Goal: Task Accomplishment & Management: Complete application form

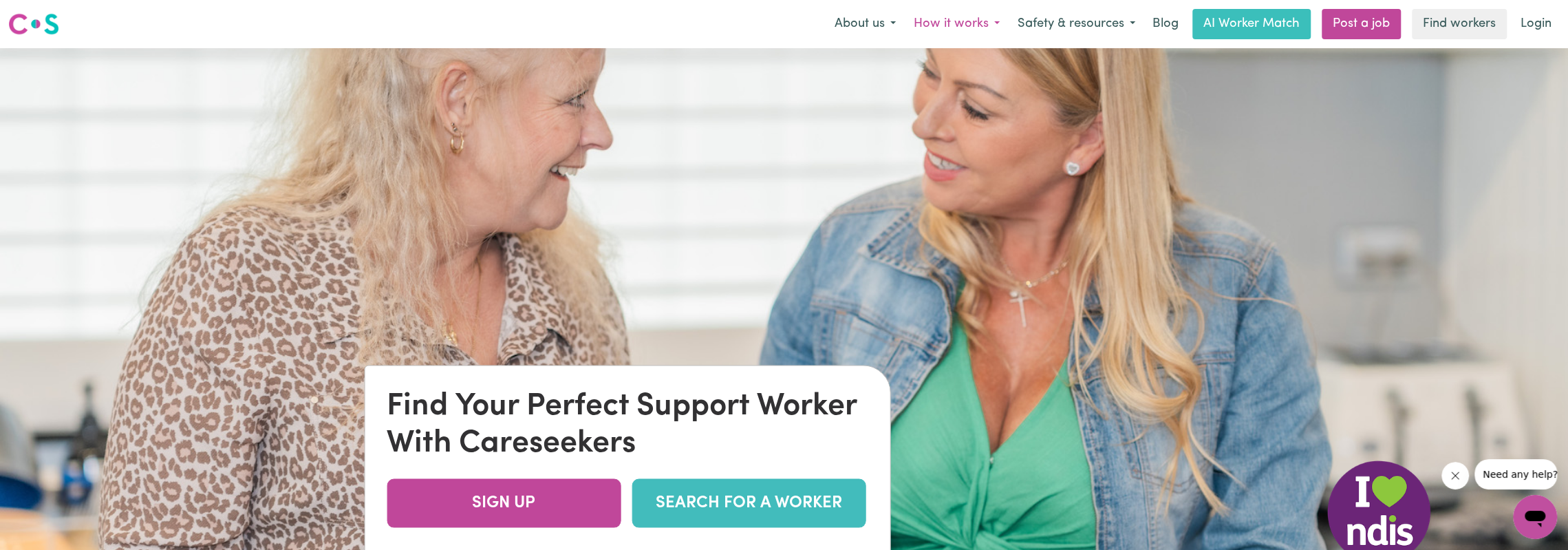
click at [975, 23] on button "How it works" at bounding box center [956, 24] width 104 height 29
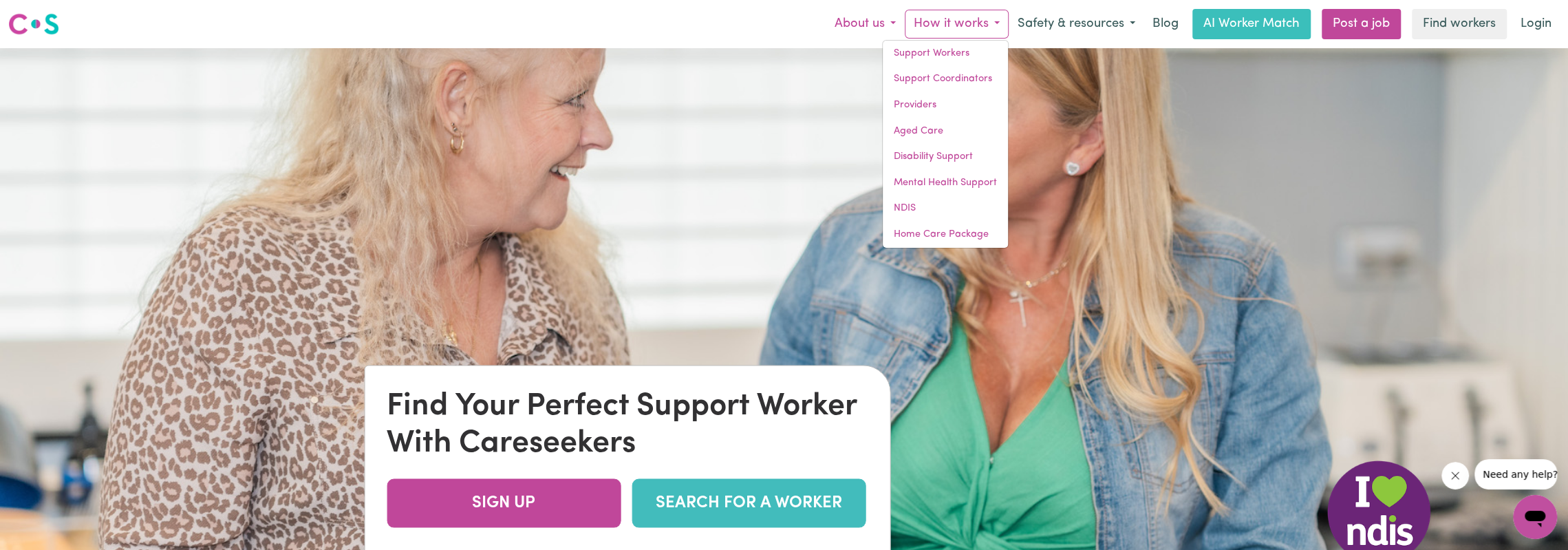
click at [857, 31] on button "About us" at bounding box center [865, 24] width 79 height 29
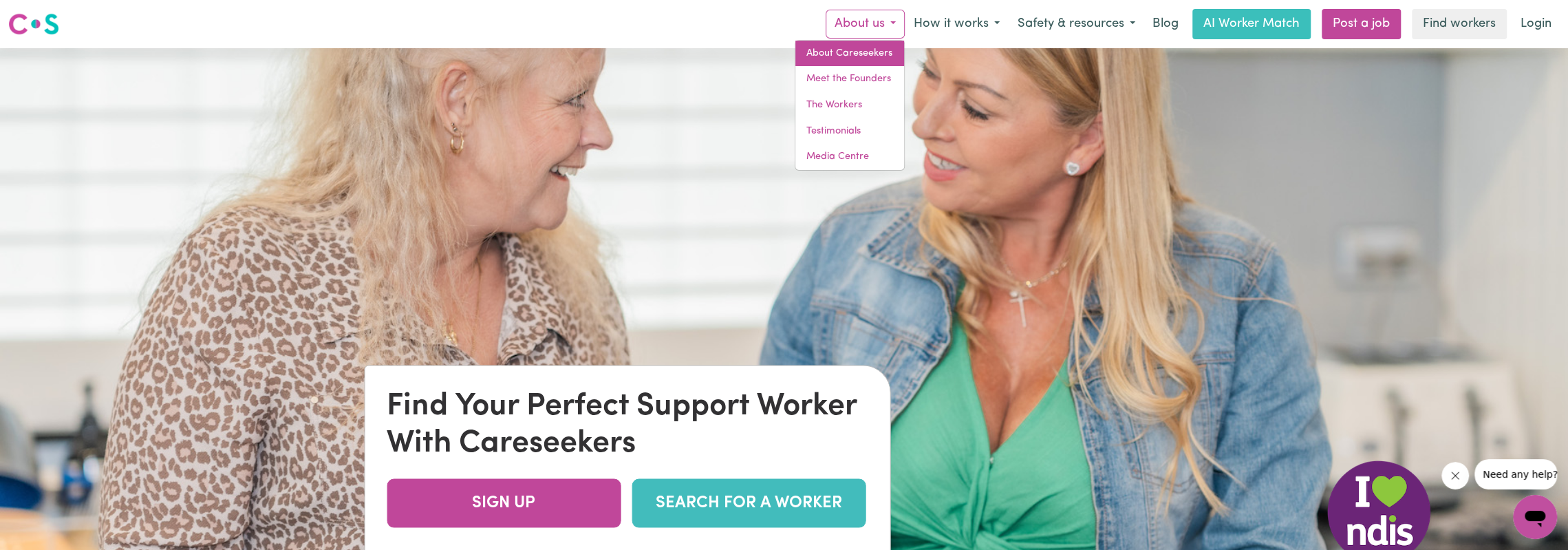
click at [855, 58] on link "About Careseekers" at bounding box center [849, 53] width 109 height 27
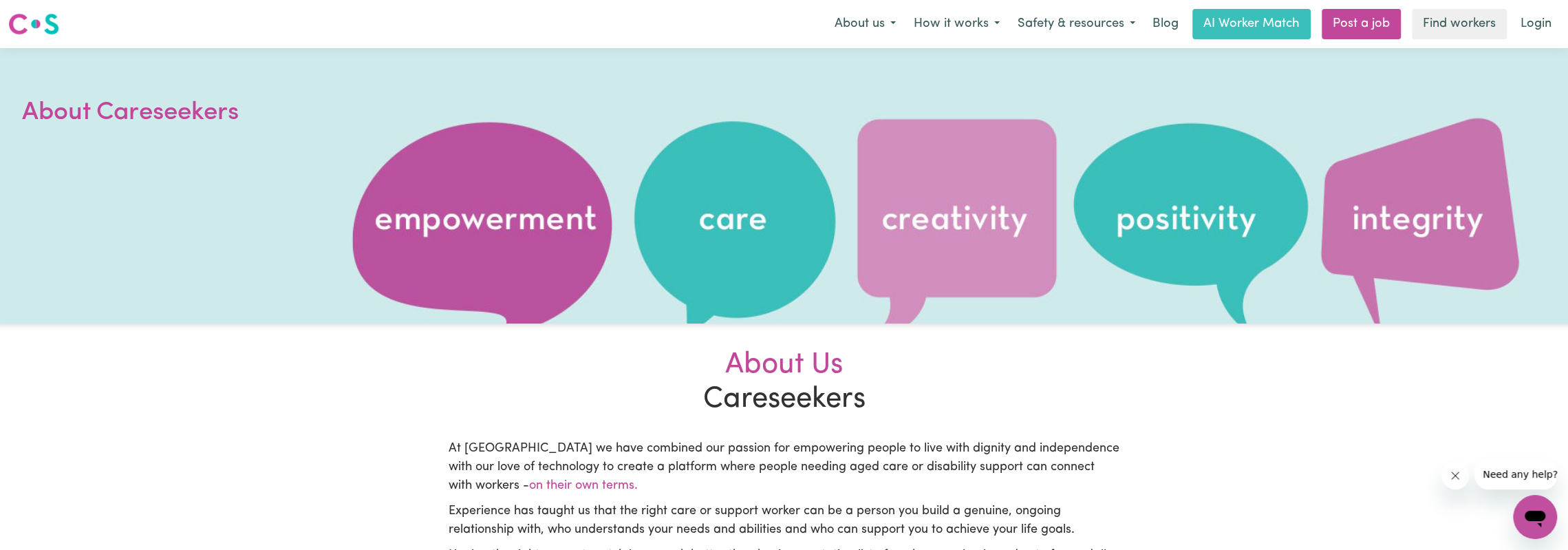
click at [1561, 20] on div "Menu About us How it works Safety & resources Blog AI Worker Match Post a job F…" at bounding box center [784, 23] width 1568 height 31
click at [1540, 27] on link "Login" at bounding box center [1536, 24] width 47 height 31
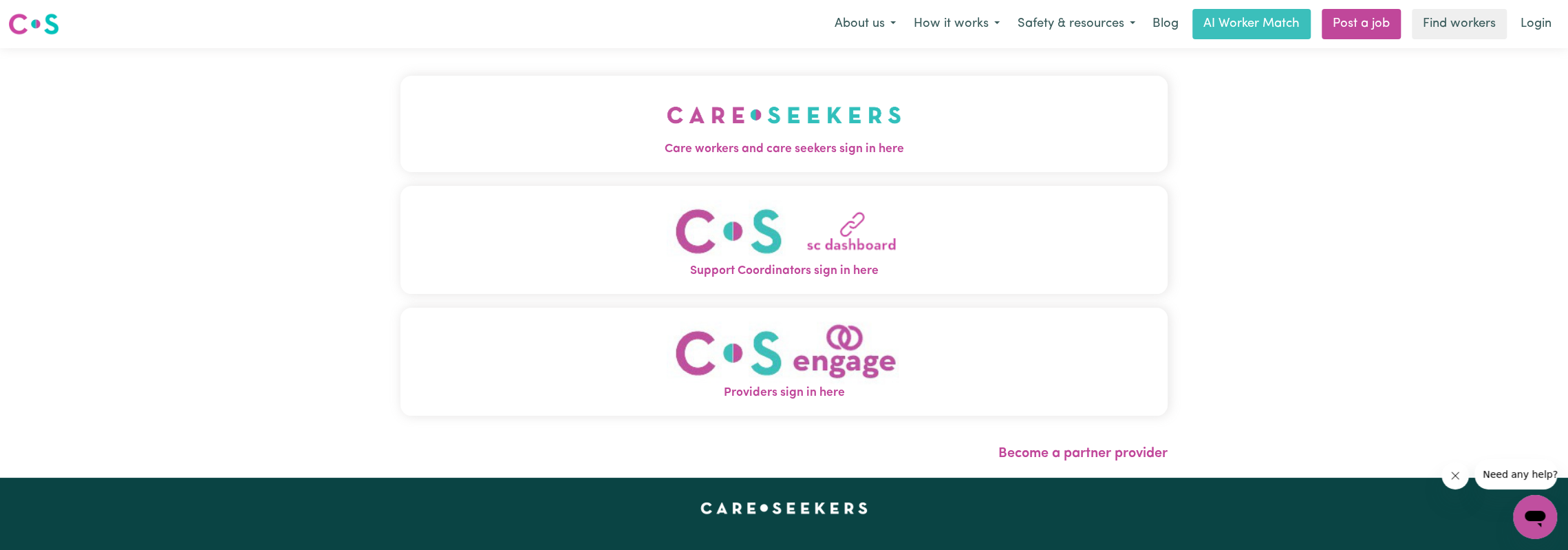
click at [814, 140] on img "Care workers and care seekers sign in here" at bounding box center [784, 114] width 235 height 51
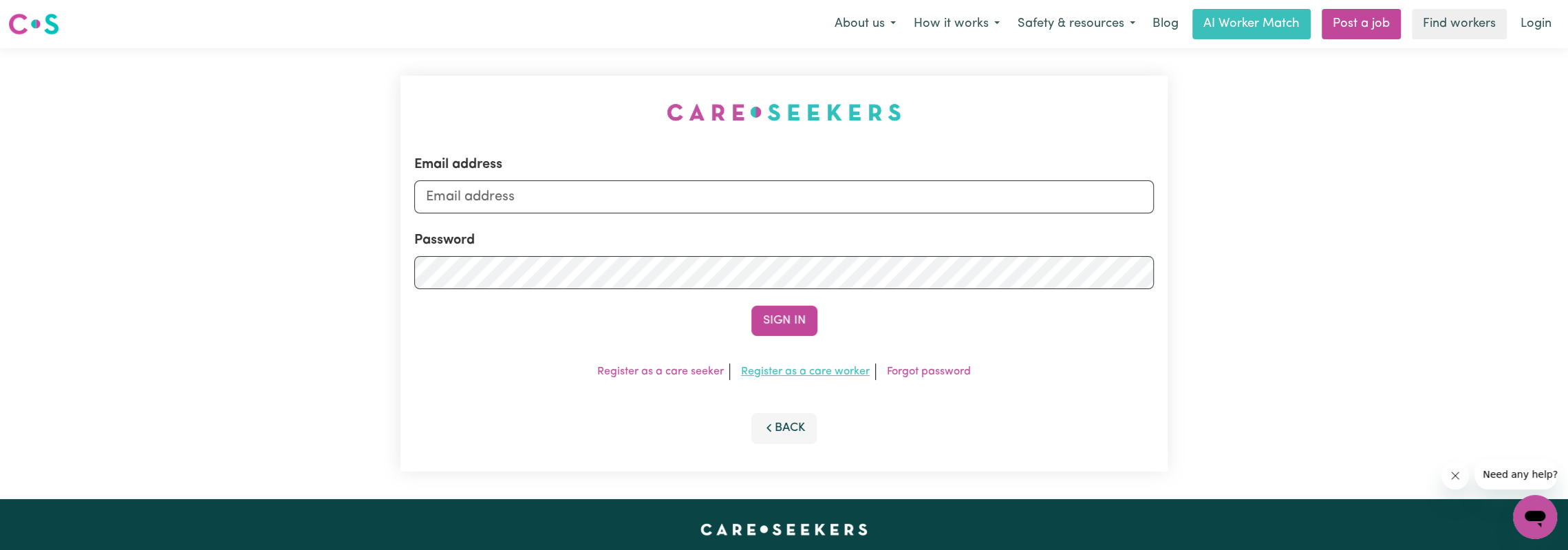
click at [804, 373] on link "Register as a care worker" at bounding box center [806, 371] width 129 height 11
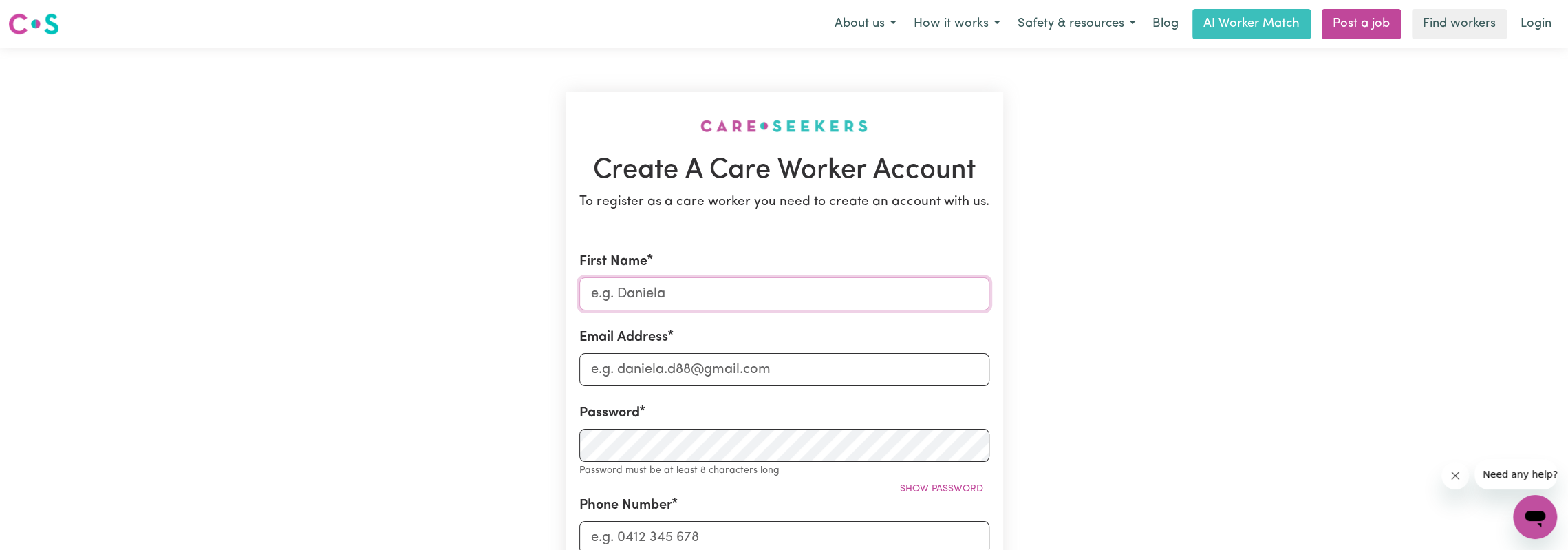
click at [675, 287] on input "First Name" at bounding box center [785, 293] width 410 height 33
type input "[PERSON_NAME]"
type input "[EMAIL_ADDRESS][DOMAIN_NAME]"
type input "[STREET_ADDRESS]"
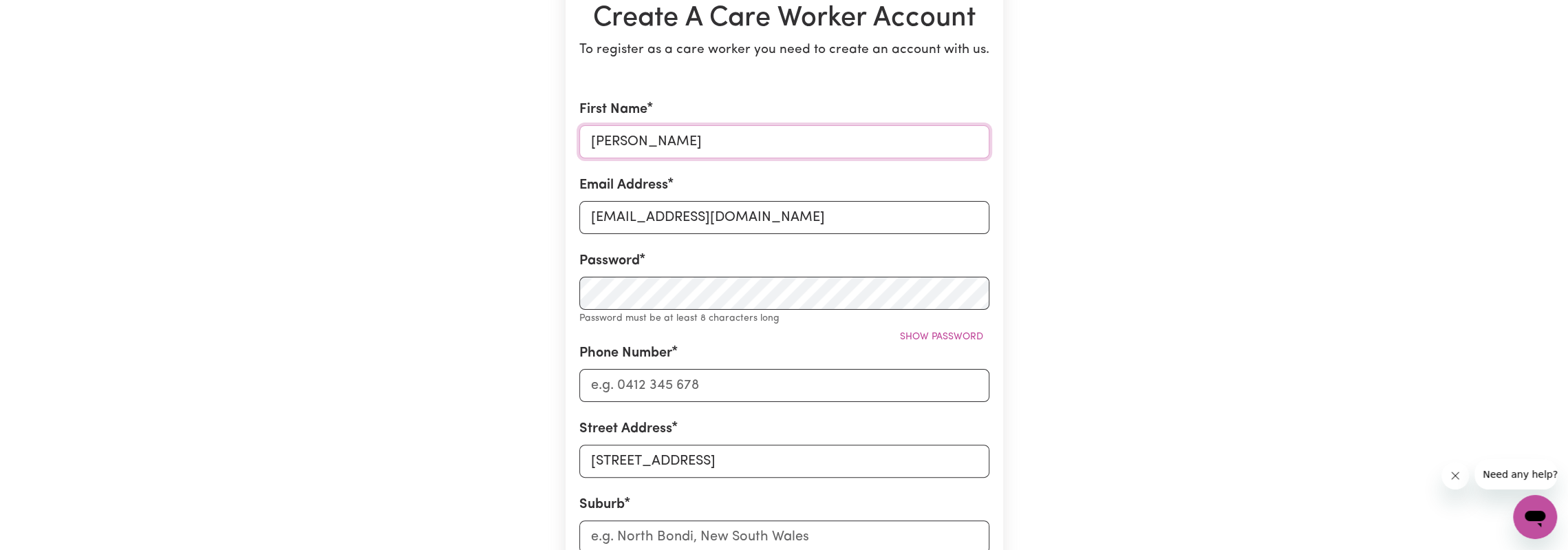
scroll to position [275, 0]
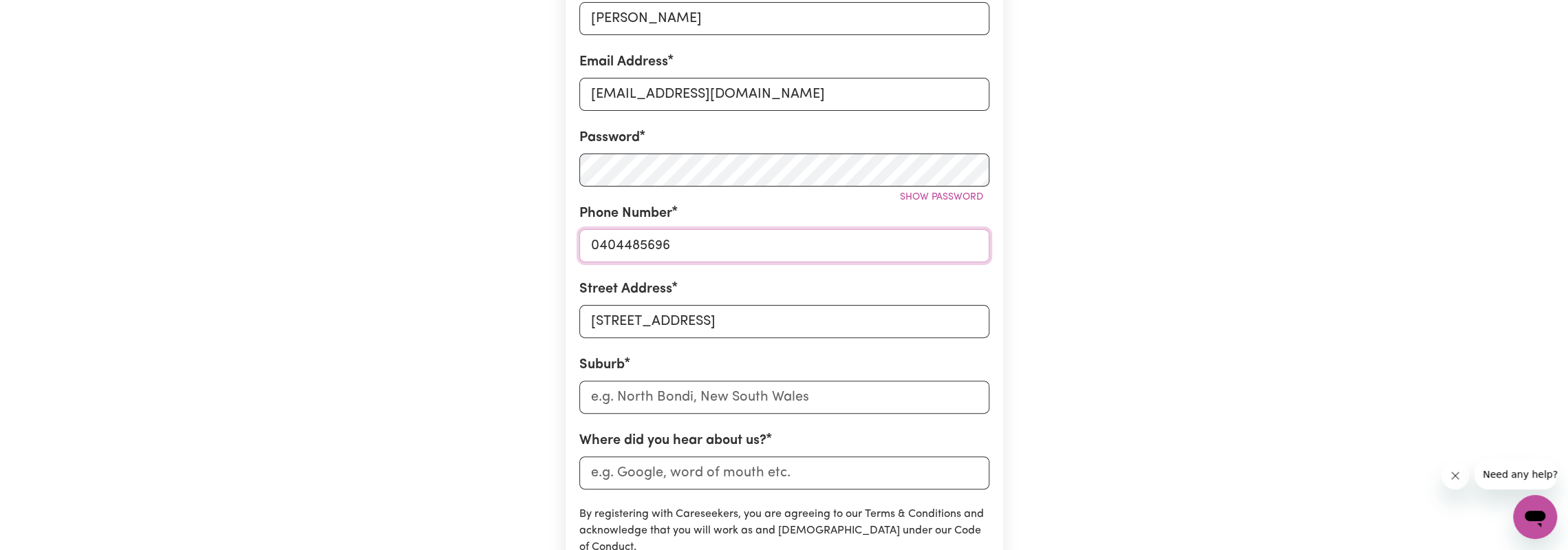
type input "0404485696"
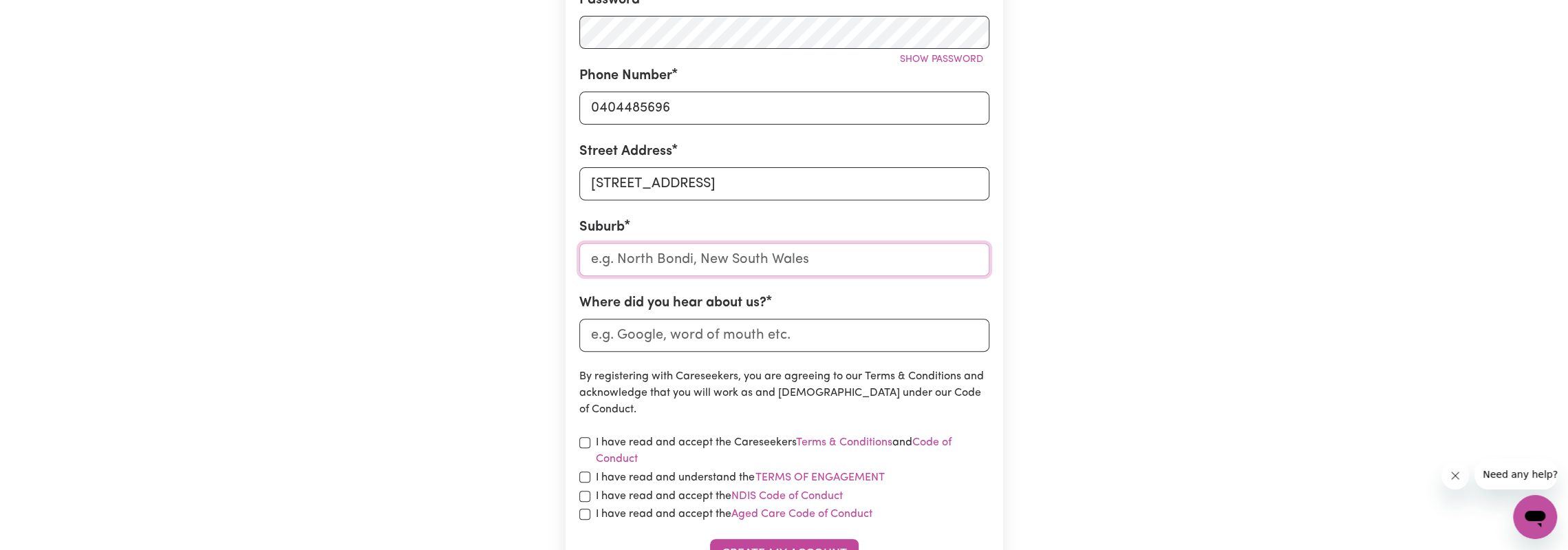
click at [794, 260] on input "text" at bounding box center [785, 259] width 410 height 33
type input "Wilton"
type input "[GEOGRAPHIC_DATA], [GEOGRAPHIC_DATA], 2571"
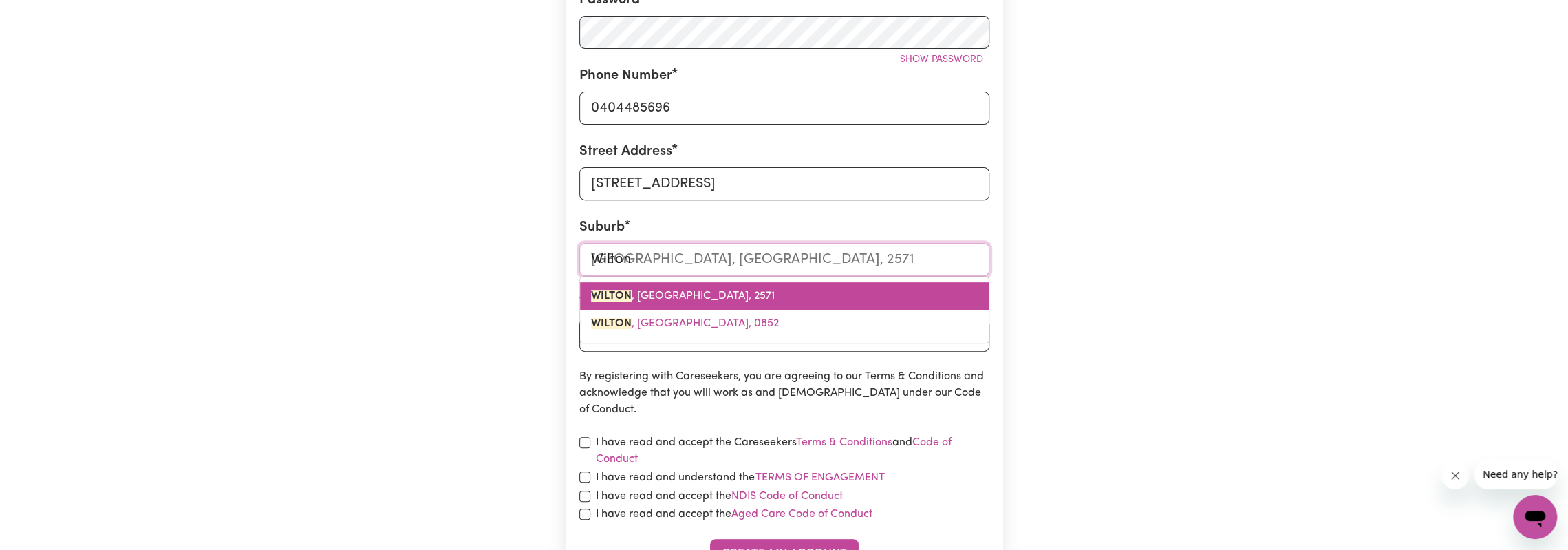
click at [717, 299] on span "[GEOGRAPHIC_DATA] , [GEOGRAPHIC_DATA], 2571" at bounding box center [683, 296] width 183 height 11
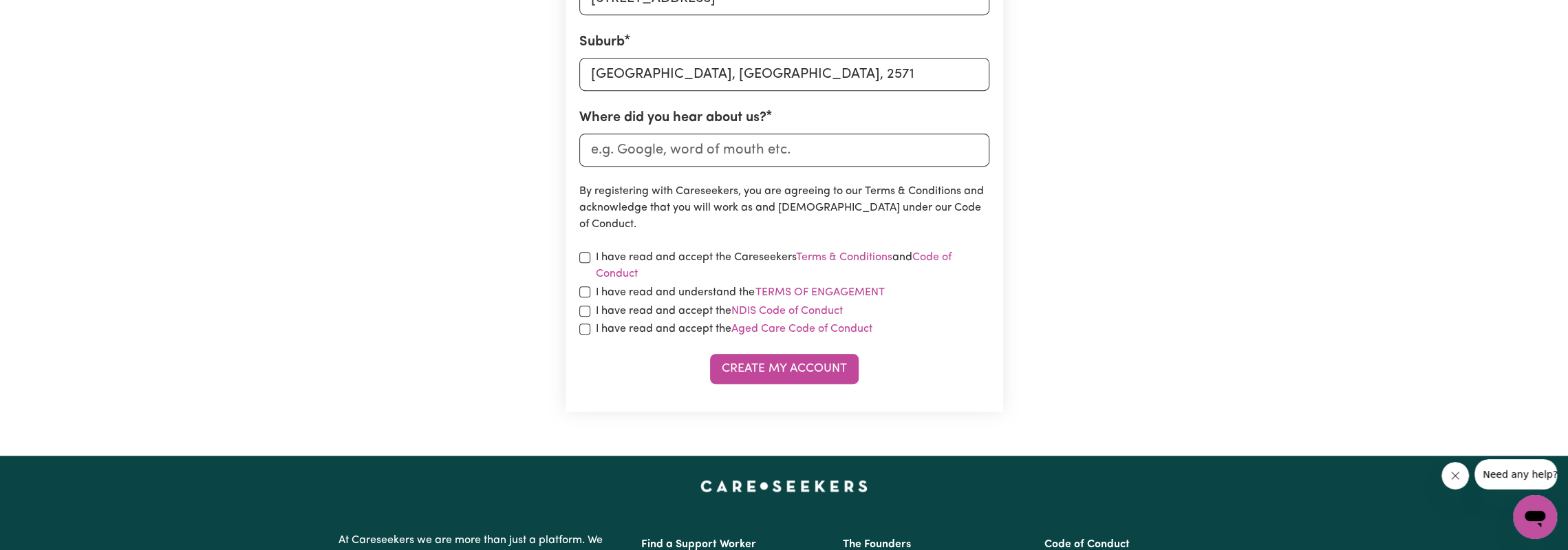
scroll to position [619, 0]
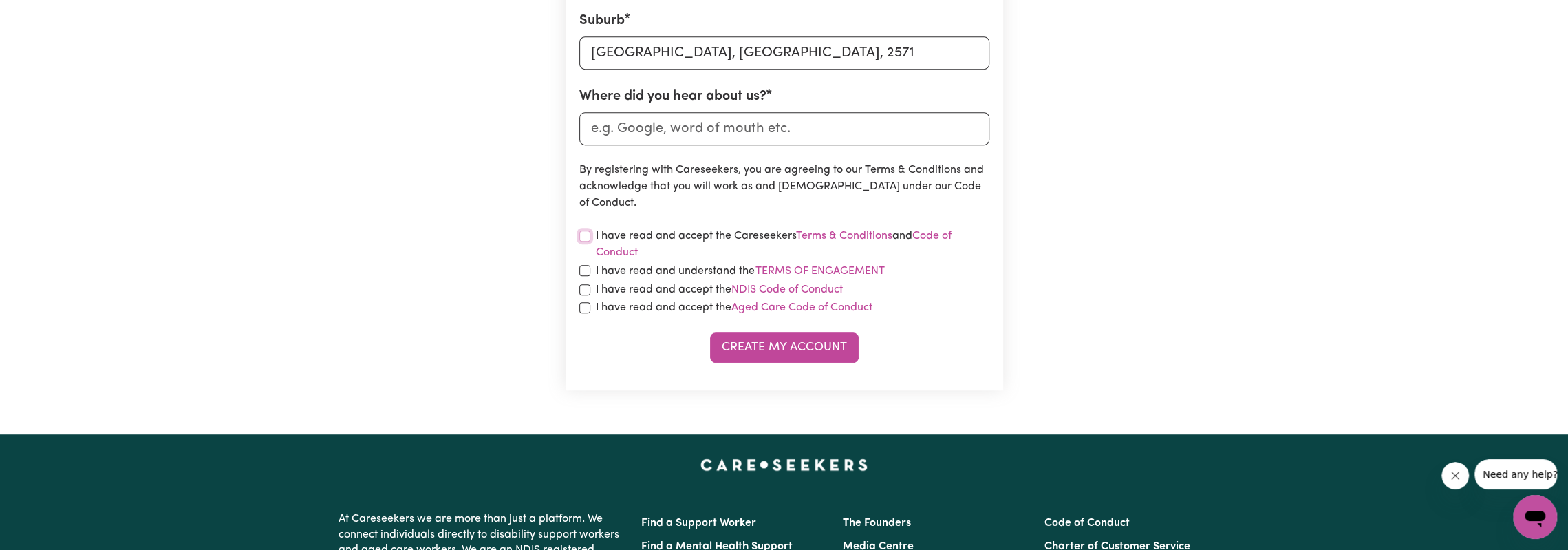
click at [584, 236] on input "checkbox" at bounding box center [585, 236] width 11 height 11
checkbox input "true"
click at [580, 270] on input "checkbox" at bounding box center [585, 270] width 11 height 11
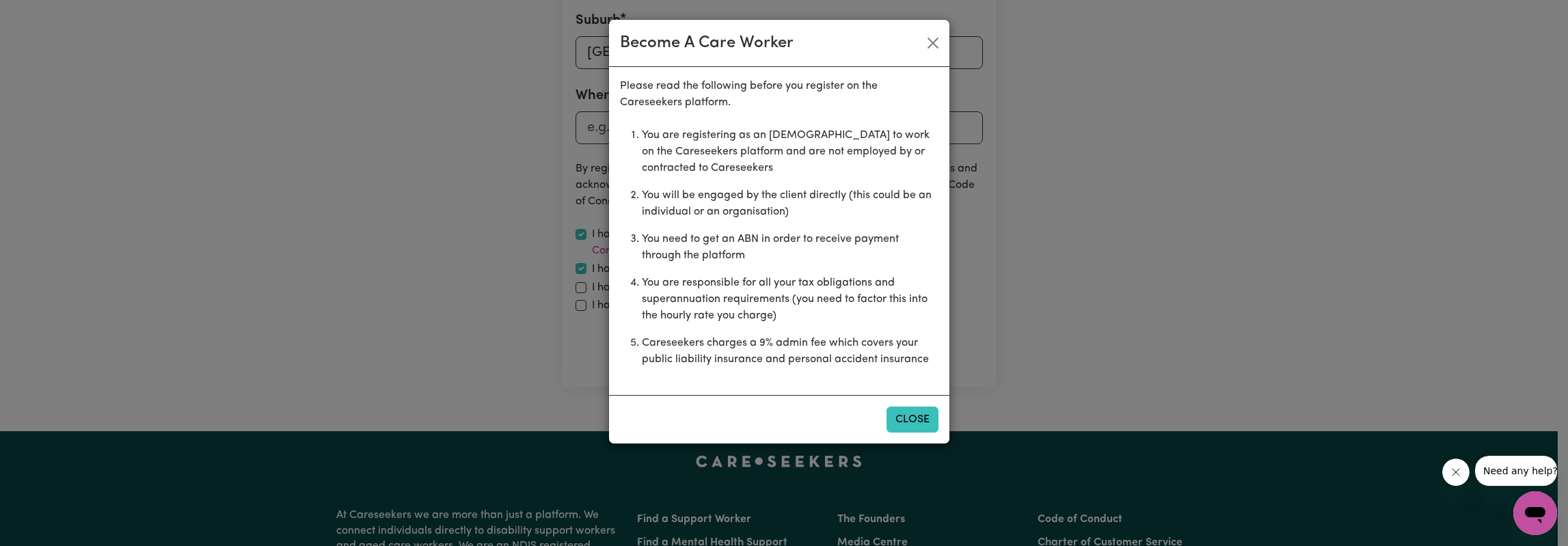
click at [916, 420] on button "Close" at bounding box center [912, 419] width 52 height 26
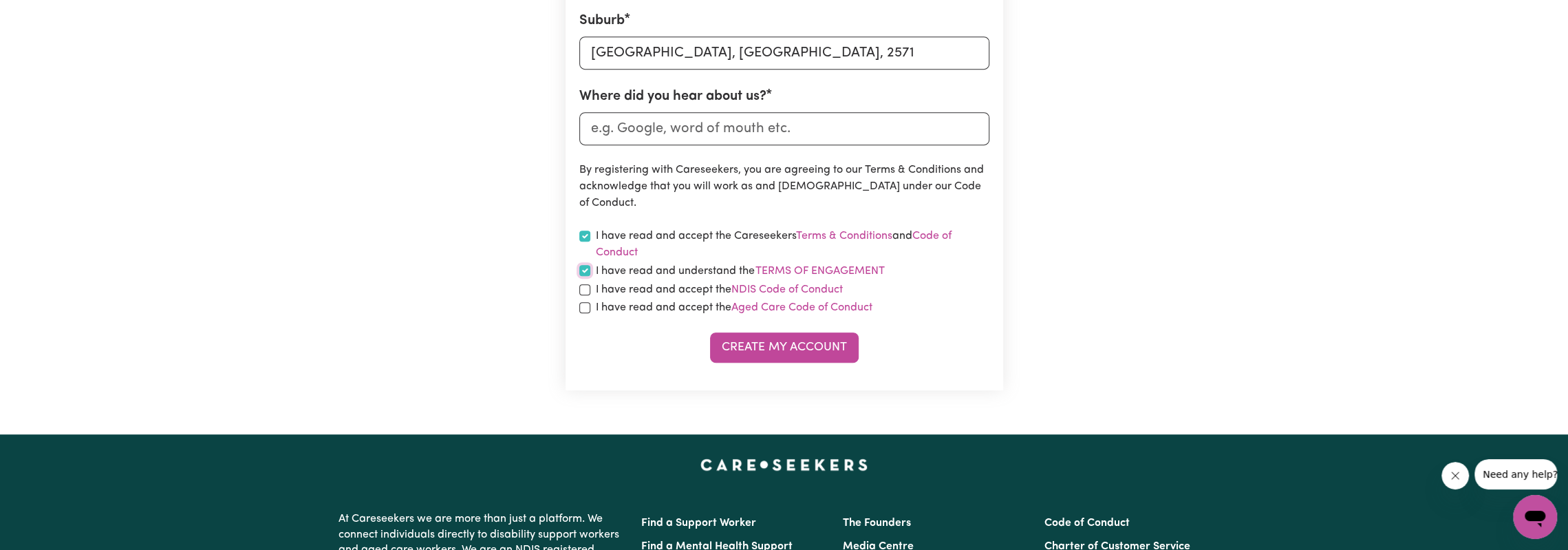
click at [584, 269] on input "checkbox" at bounding box center [585, 270] width 11 height 11
click at [584, 271] on input "checkbox" at bounding box center [585, 270] width 11 height 11
checkbox input "true"
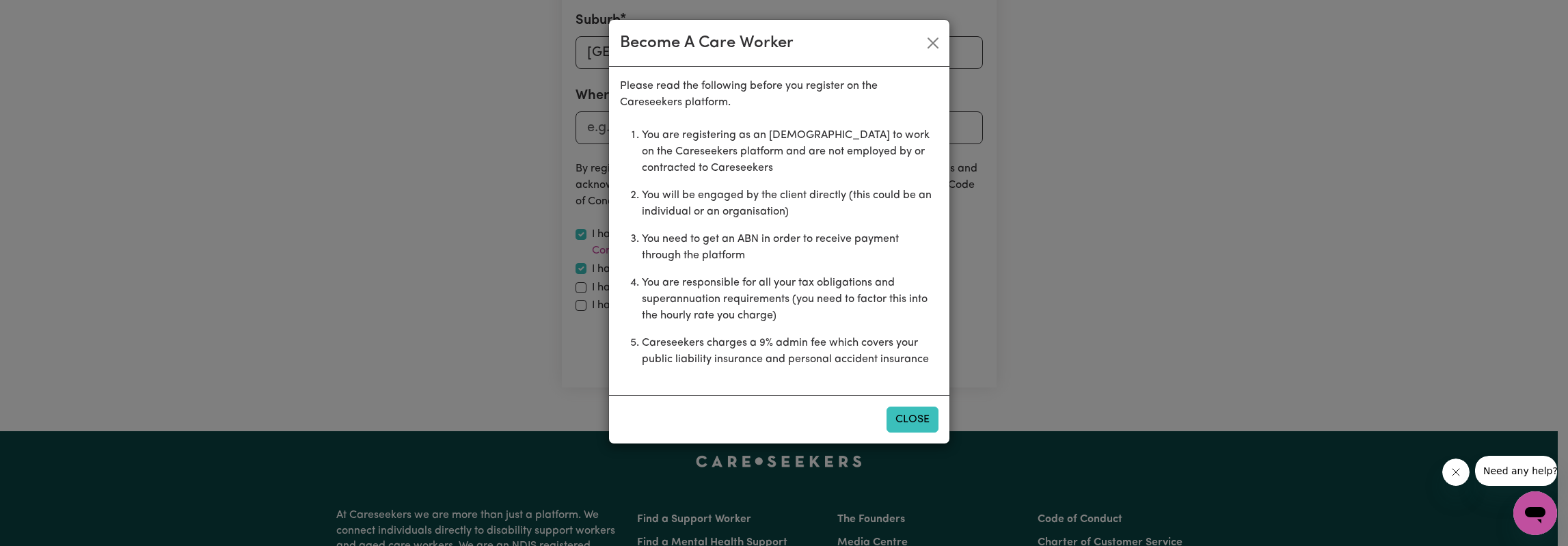
click at [931, 423] on button "Close" at bounding box center [912, 419] width 52 height 26
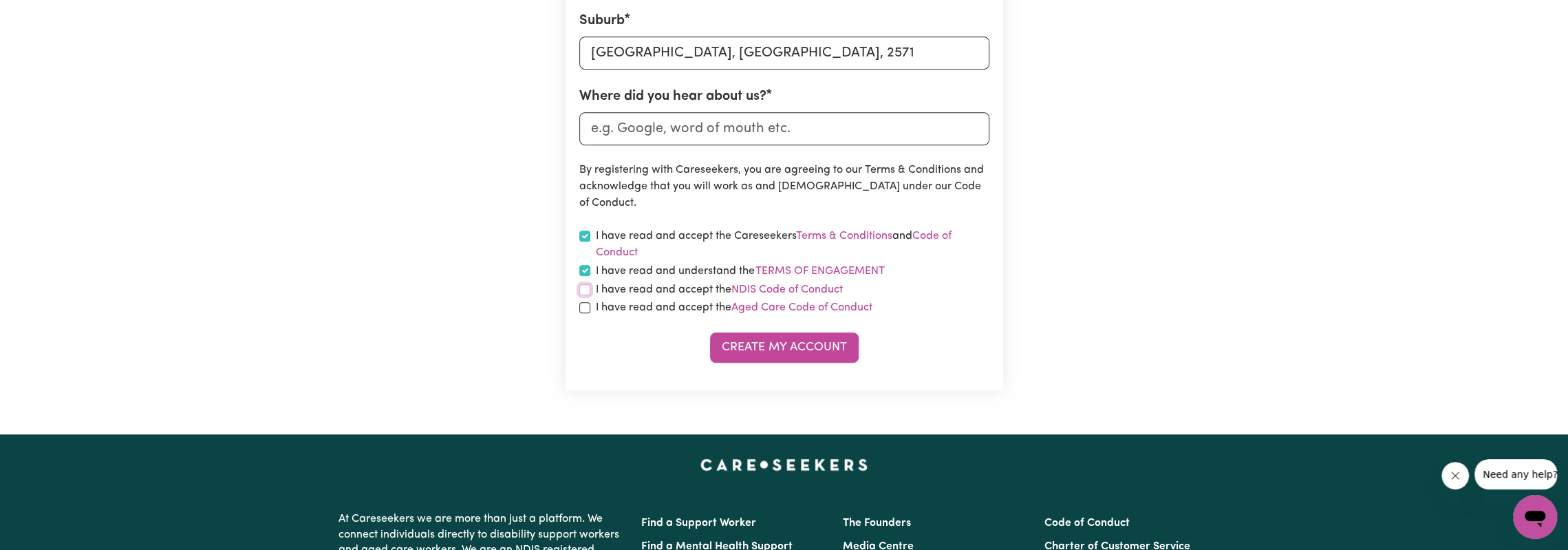
click at [583, 288] on input "checkbox" at bounding box center [585, 289] width 11 height 11
checkbox input "true"
click at [581, 309] on input "checkbox" at bounding box center [585, 308] width 11 height 11
checkbox input "true"
click at [790, 348] on button "Create My Account" at bounding box center [784, 347] width 149 height 31
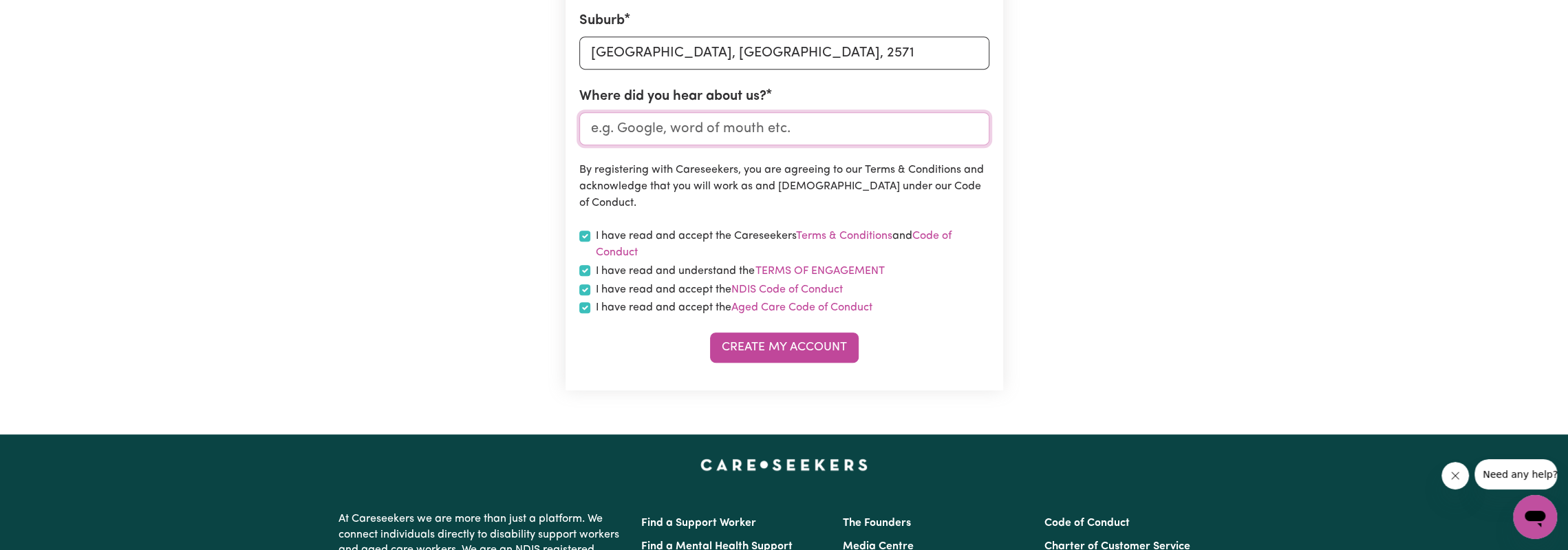
click at [787, 129] on input "Where did you hear about us?" at bounding box center [785, 128] width 410 height 33
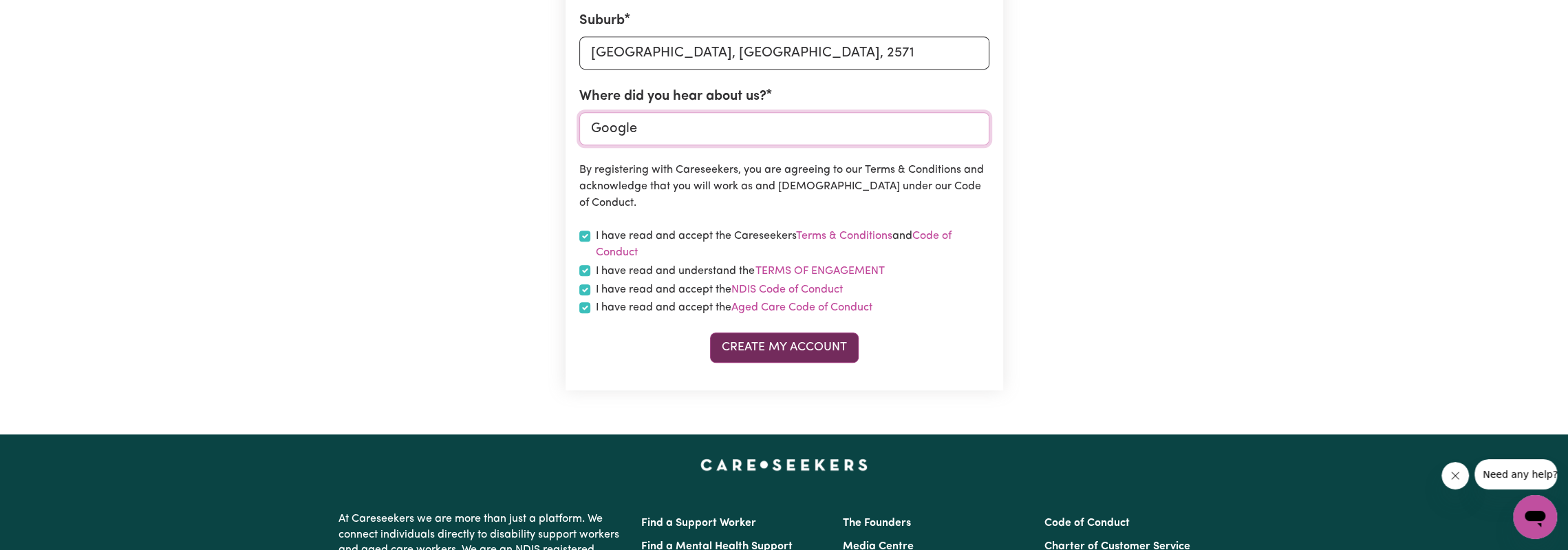
type input "Google"
click at [794, 355] on button "Create My Account" at bounding box center [784, 347] width 149 height 31
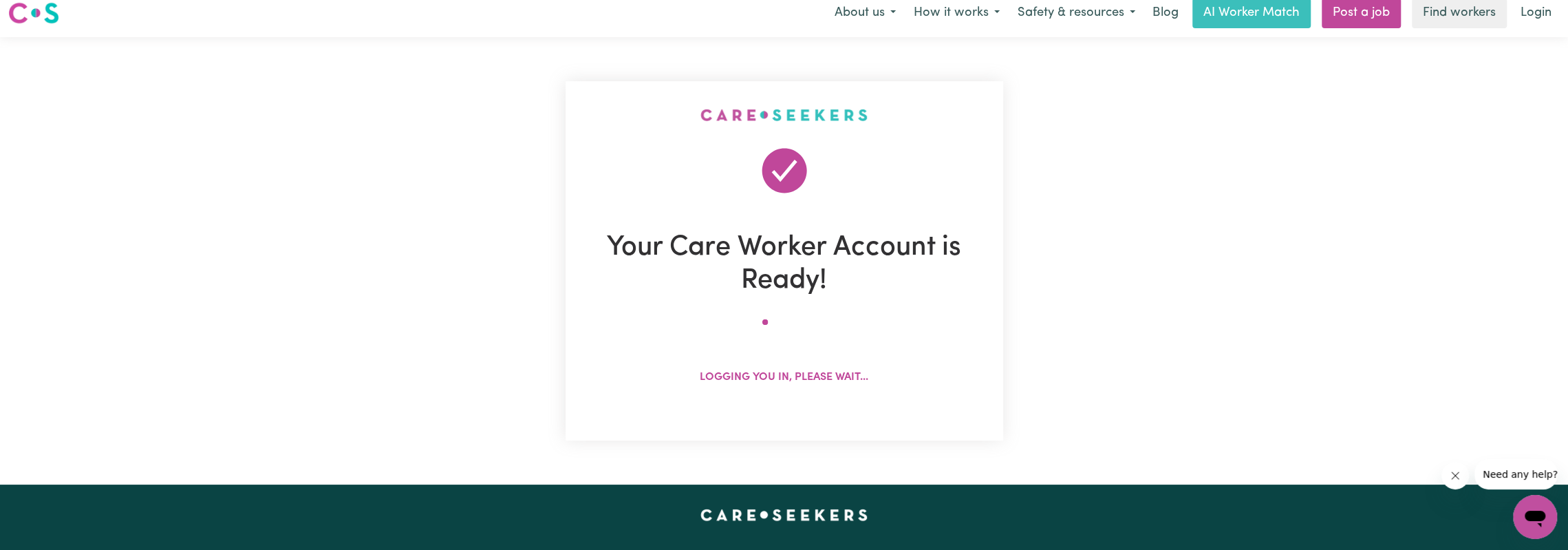
scroll to position [0, 0]
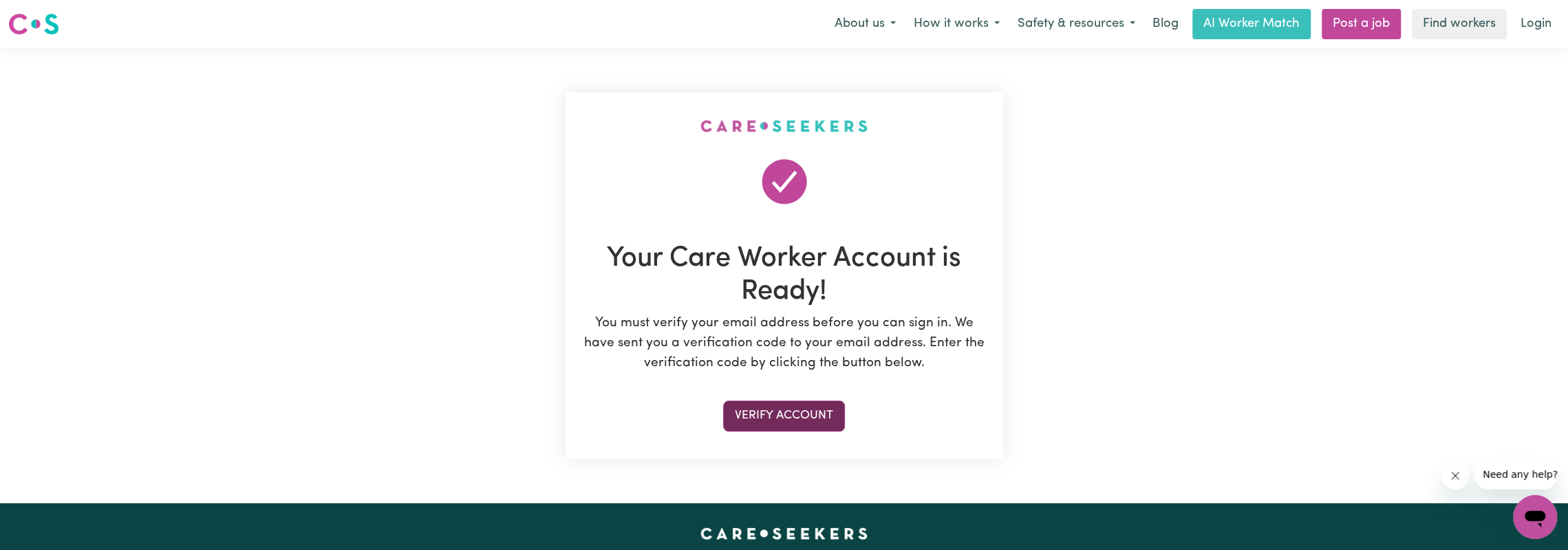
click at [770, 421] on button "Verify Account" at bounding box center [783, 416] width 121 height 31
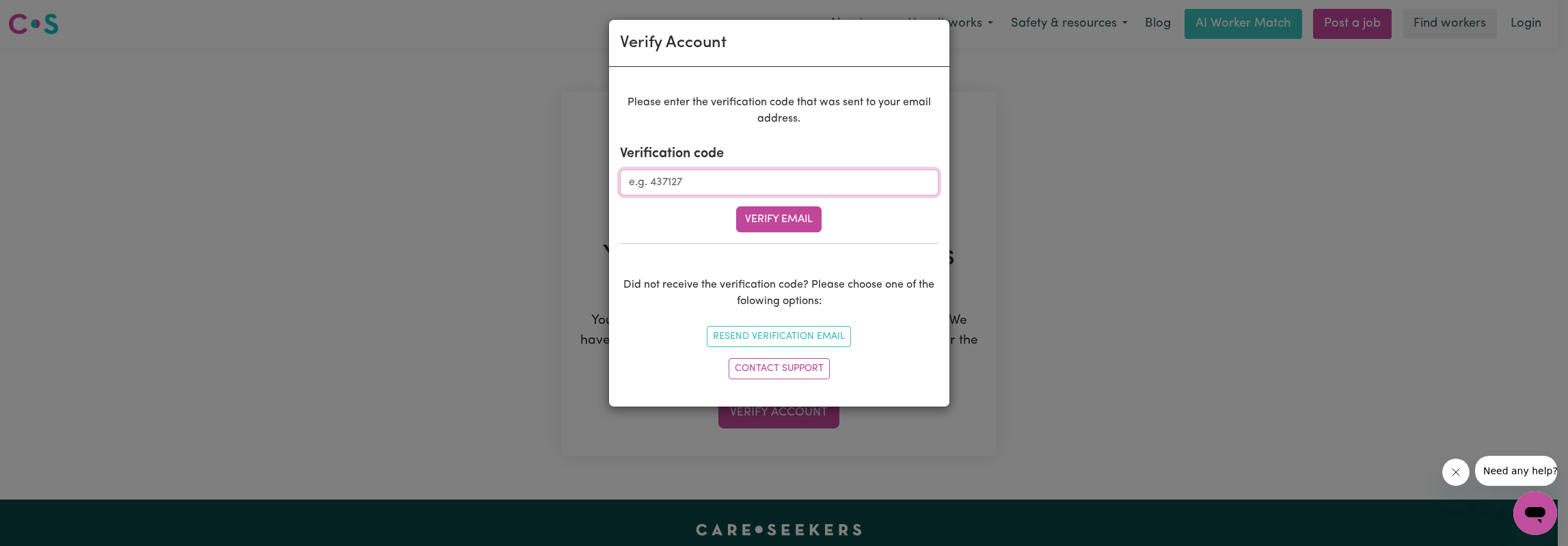
click at [696, 176] on input "Verification code" at bounding box center [779, 182] width 319 height 26
type input "354952"
click at [772, 220] on button "Verify Email" at bounding box center [779, 219] width 85 height 26
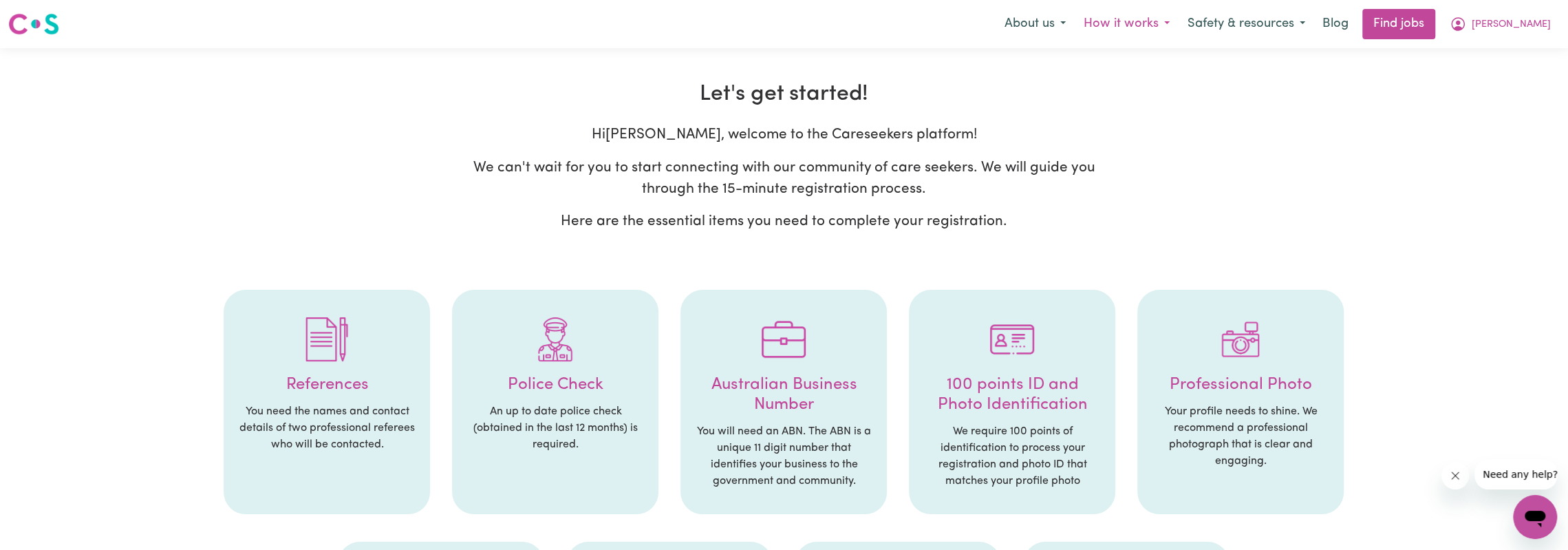
click at [1152, 18] on button "How it works" at bounding box center [1127, 24] width 104 height 29
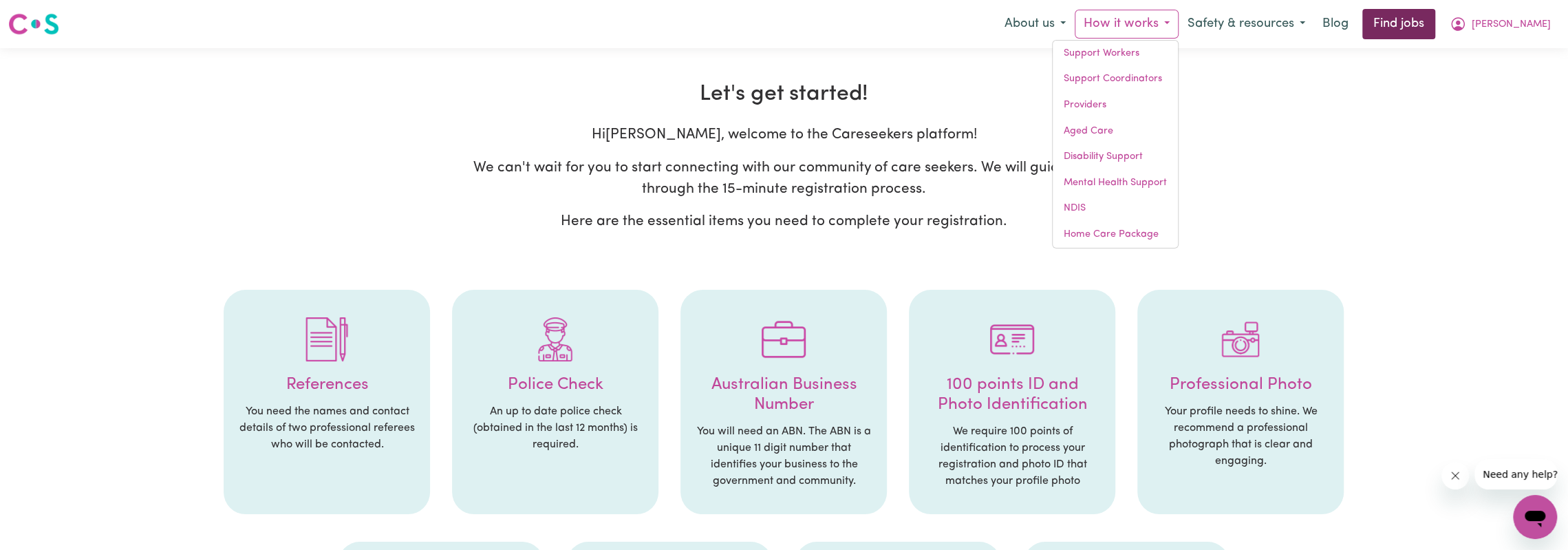
click at [1435, 26] on link "Find jobs" at bounding box center [1398, 24] width 73 height 31
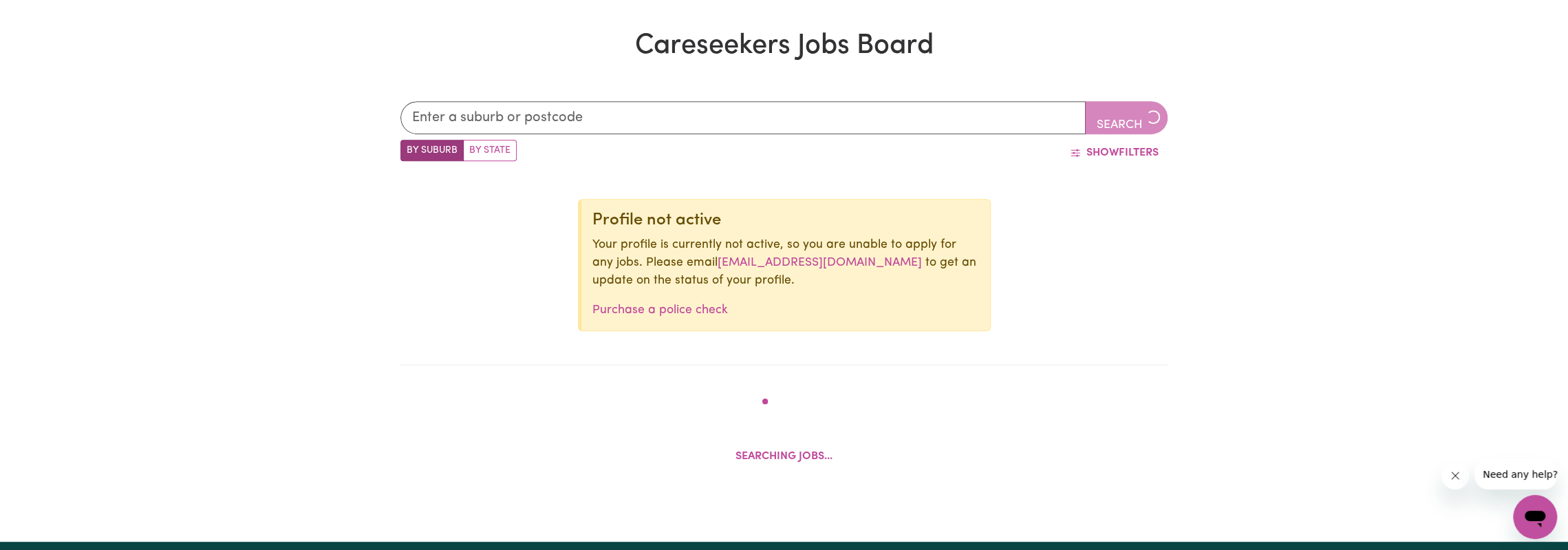
scroll to position [410, 0]
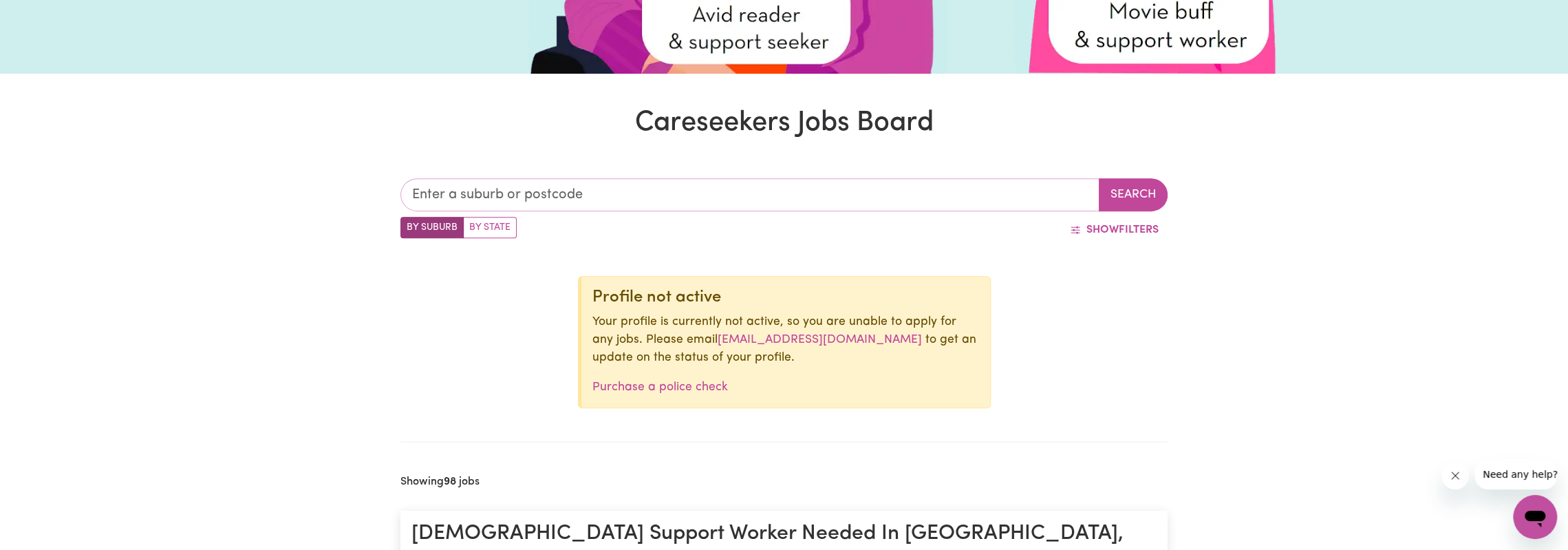
click at [712, 198] on input "text" at bounding box center [750, 195] width 700 height 33
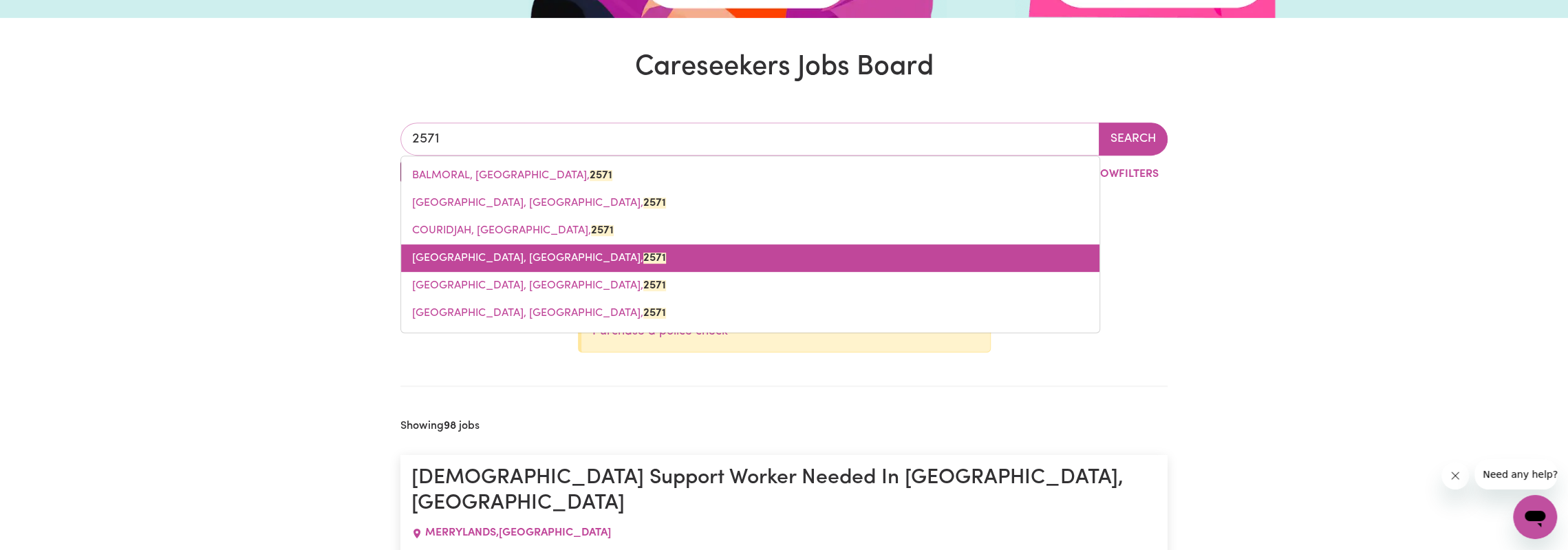
scroll to position [479, 0]
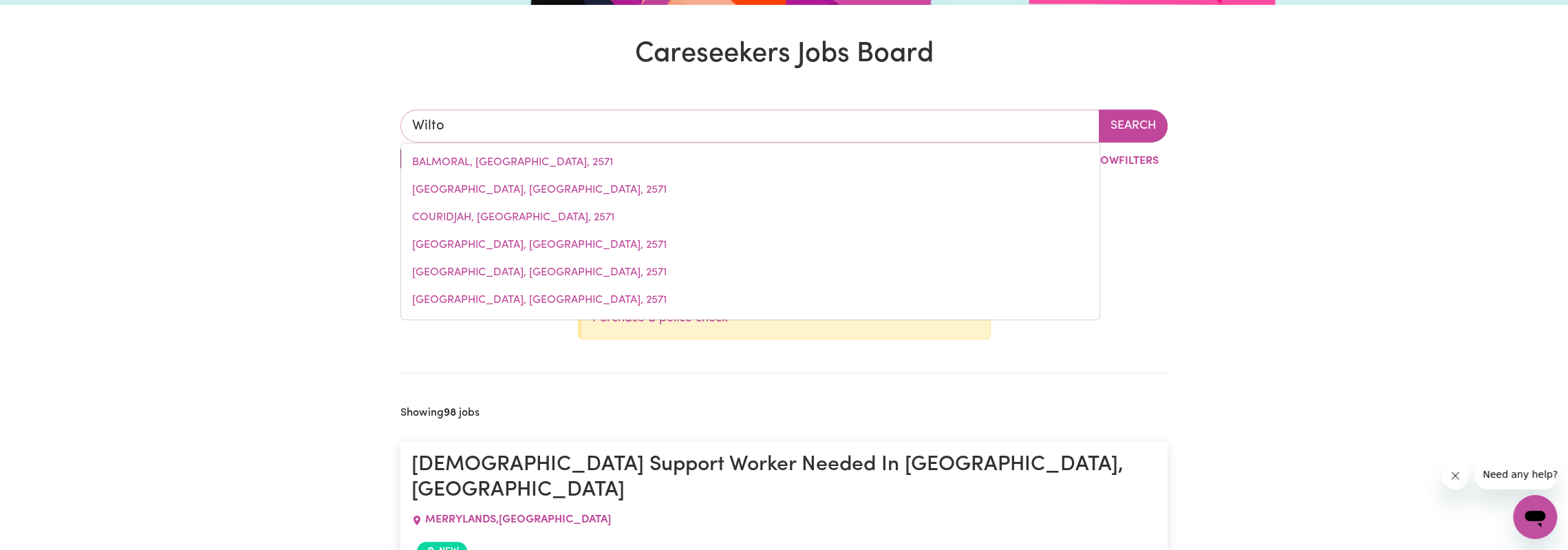
type input "Wilton"
type input "[GEOGRAPHIC_DATA], [GEOGRAPHIC_DATA], 2571"
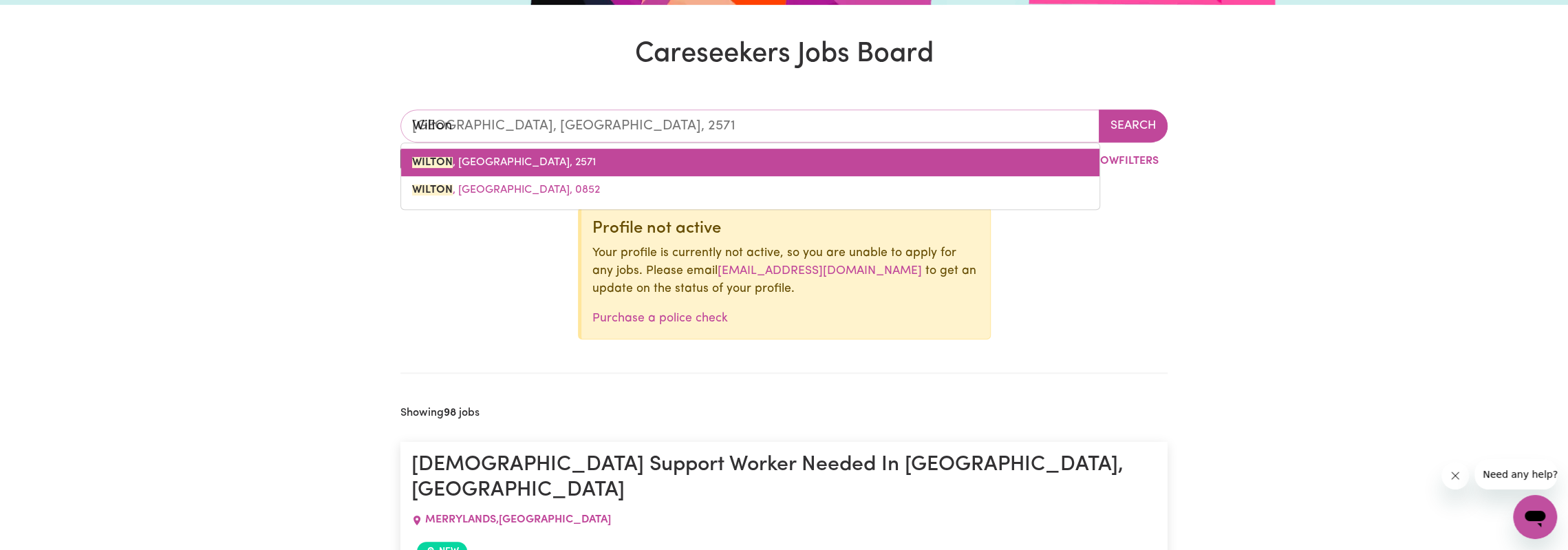
click at [489, 157] on span "[GEOGRAPHIC_DATA] , [GEOGRAPHIC_DATA], 2571" at bounding box center [504, 162] width 183 height 11
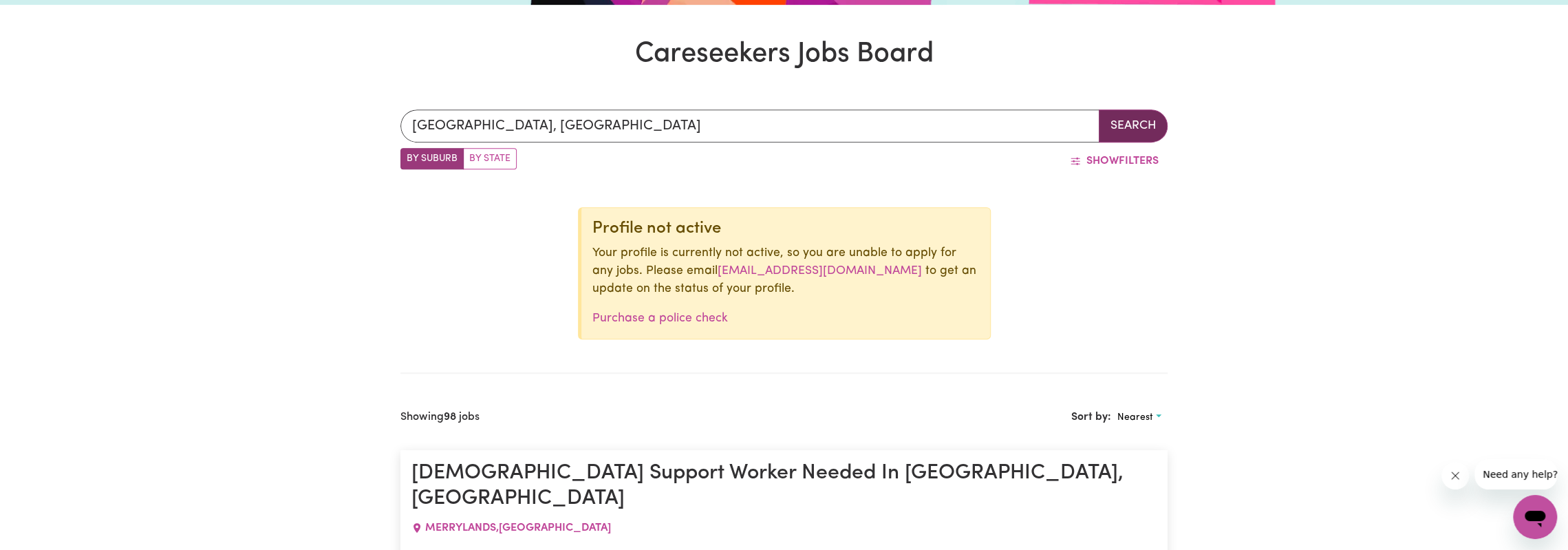
click at [1133, 117] on button "Search" at bounding box center [1134, 125] width 69 height 33
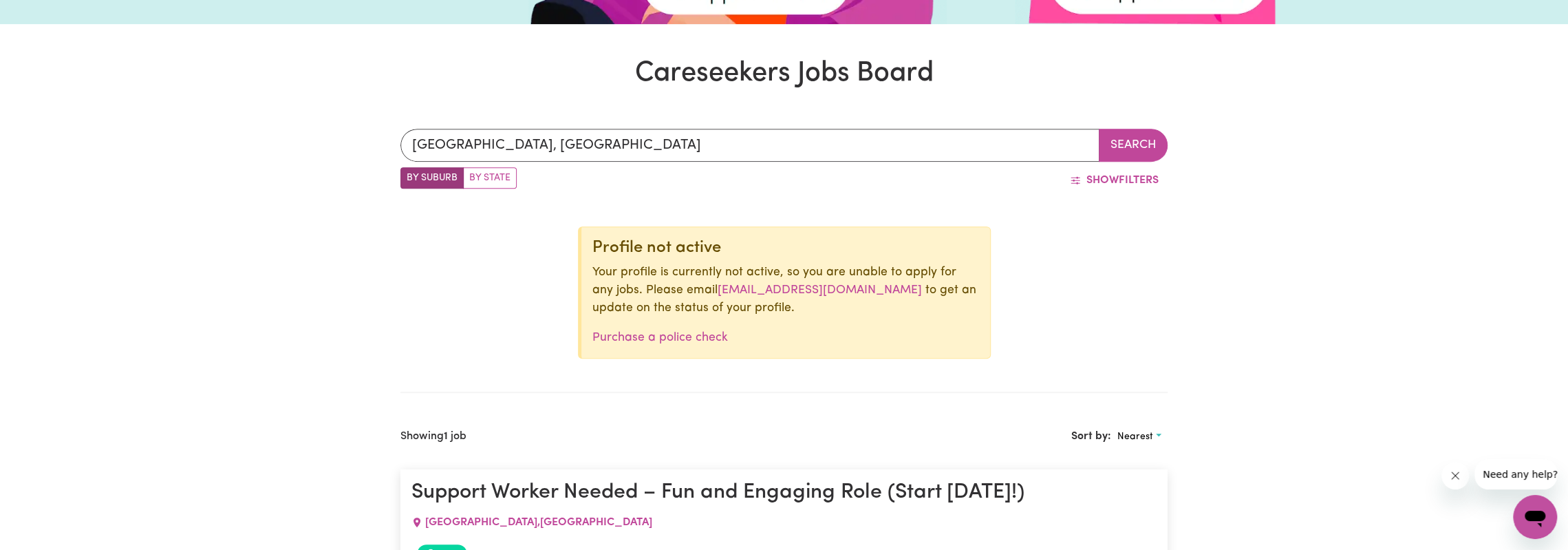
scroll to position [341, 0]
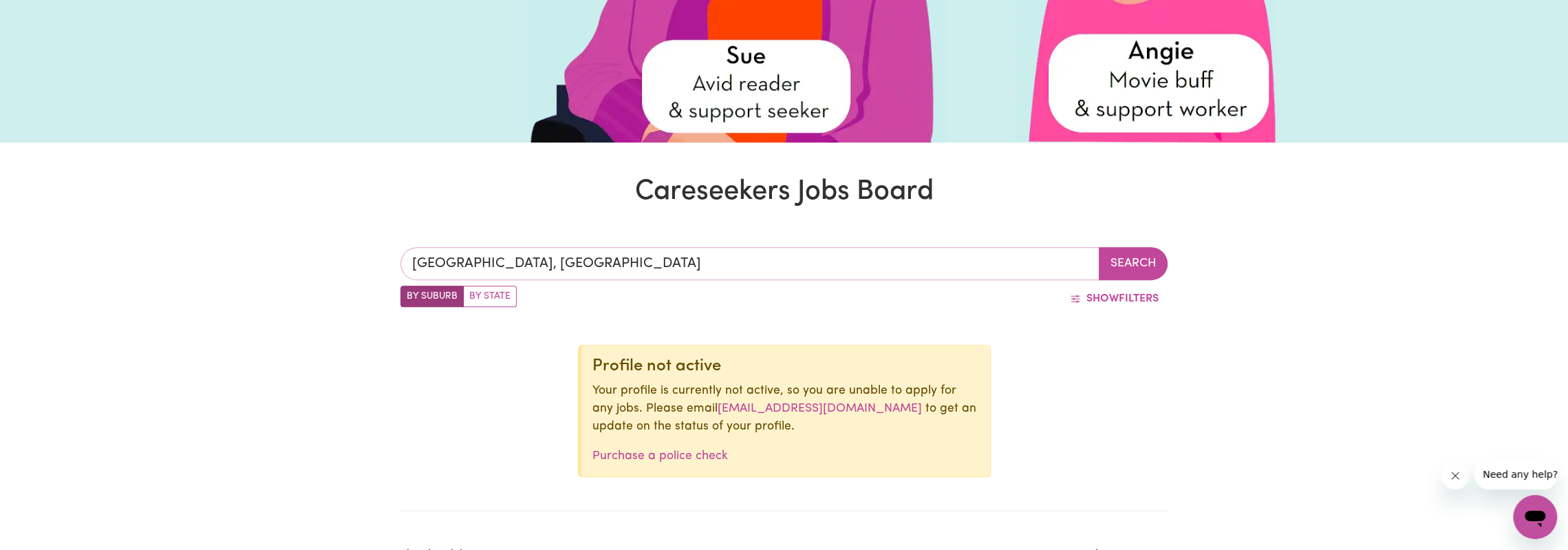
type input "[GEOGRAPHIC_DATA], [GEOGRAPHIC_DATA], 2571"
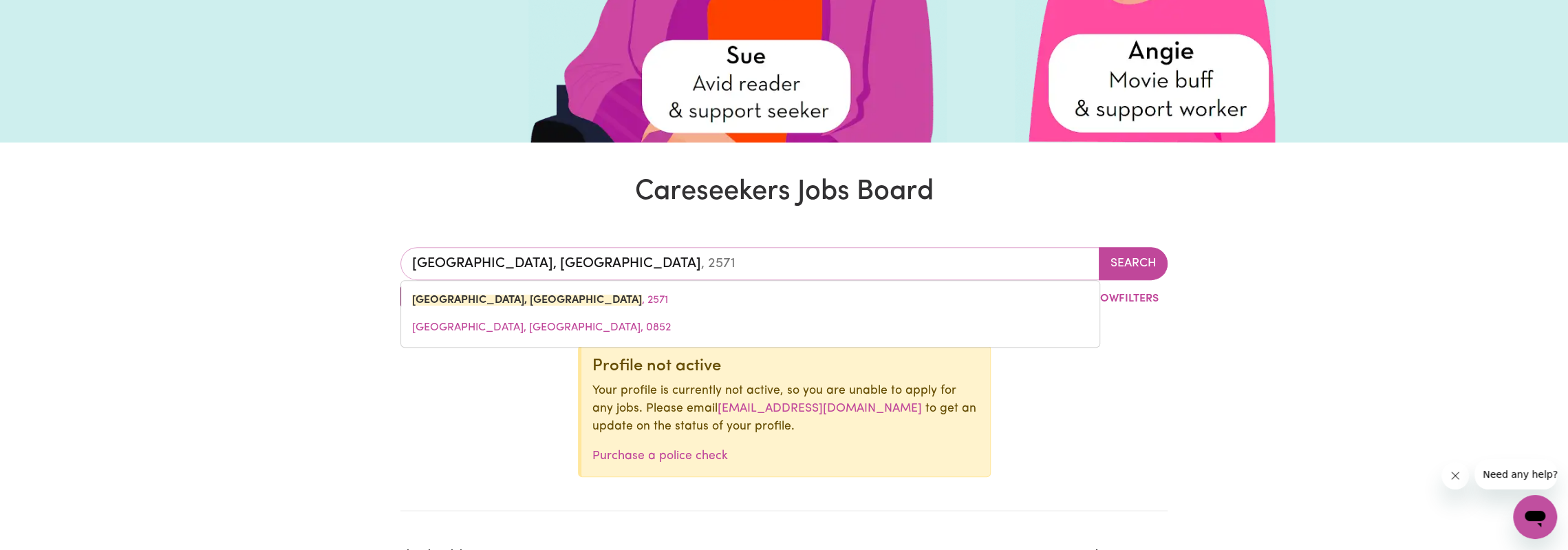
drag, startPoint x: 608, startPoint y: 266, endPoint x: 384, endPoint y: 245, distance: 225.0
type input "[GEOGRAPHIC_DATA]"
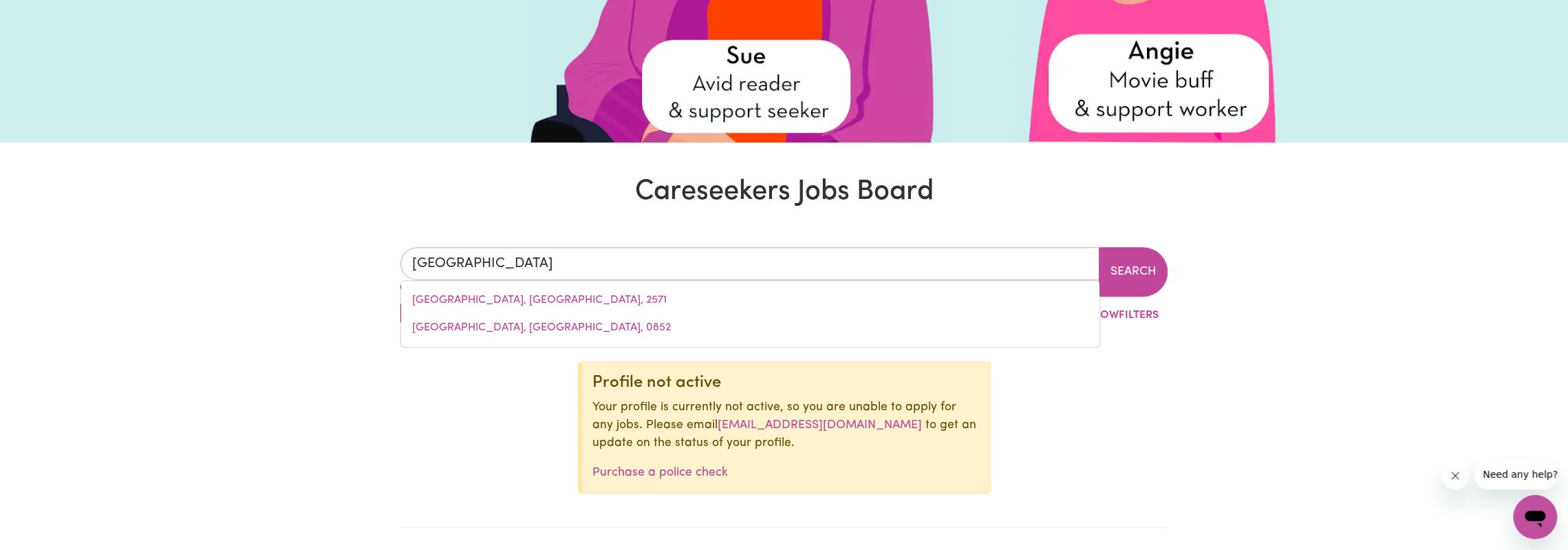
type input "[GEOGRAPHIC_DATA], [GEOGRAPHIC_DATA], 2570"
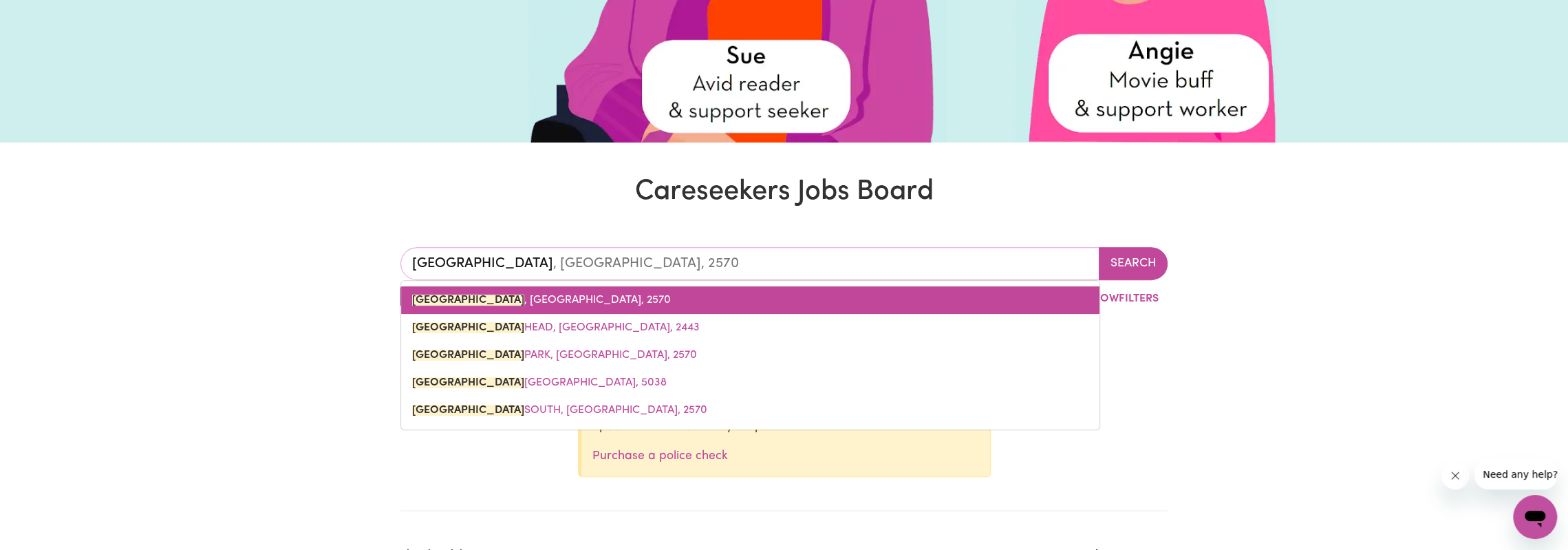
click at [502, 300] on span "[GEOGRAPHIC_DATA] , [GEOGRAPHIC_DATA], 2570" at bounding box center [542, 300] width 259 height 11
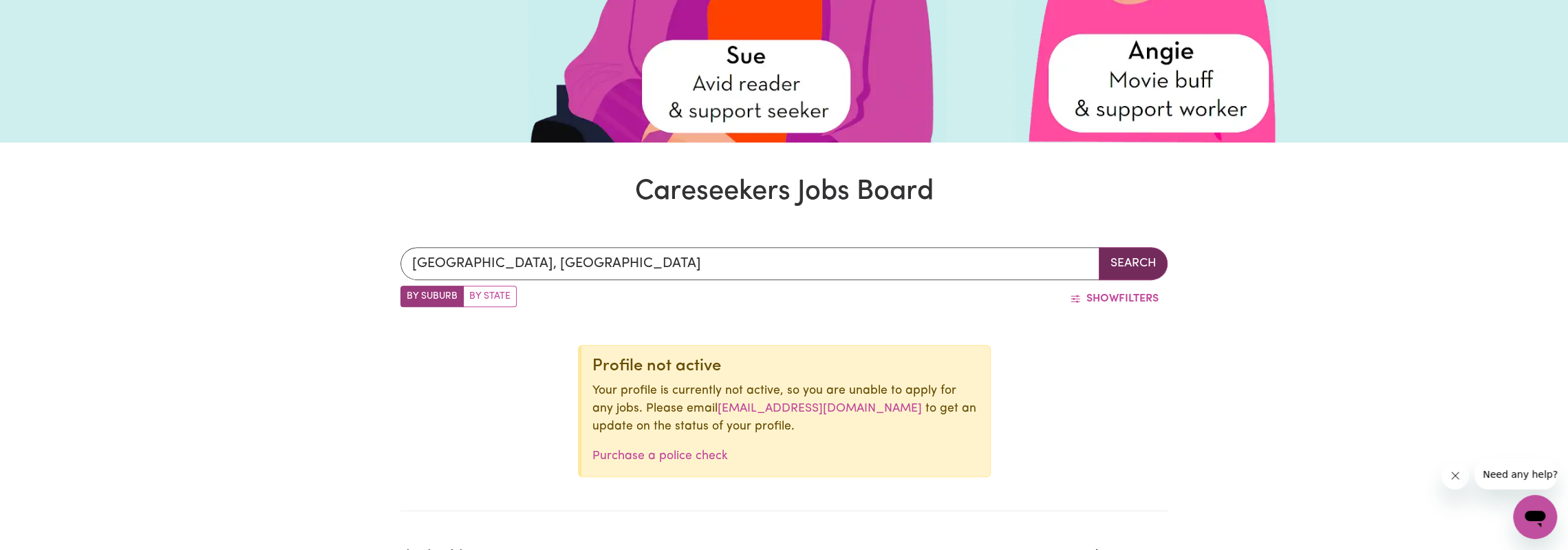
click at [1149, 265] on button "Search" at bounding box center [1134, 263] width 69 height 33
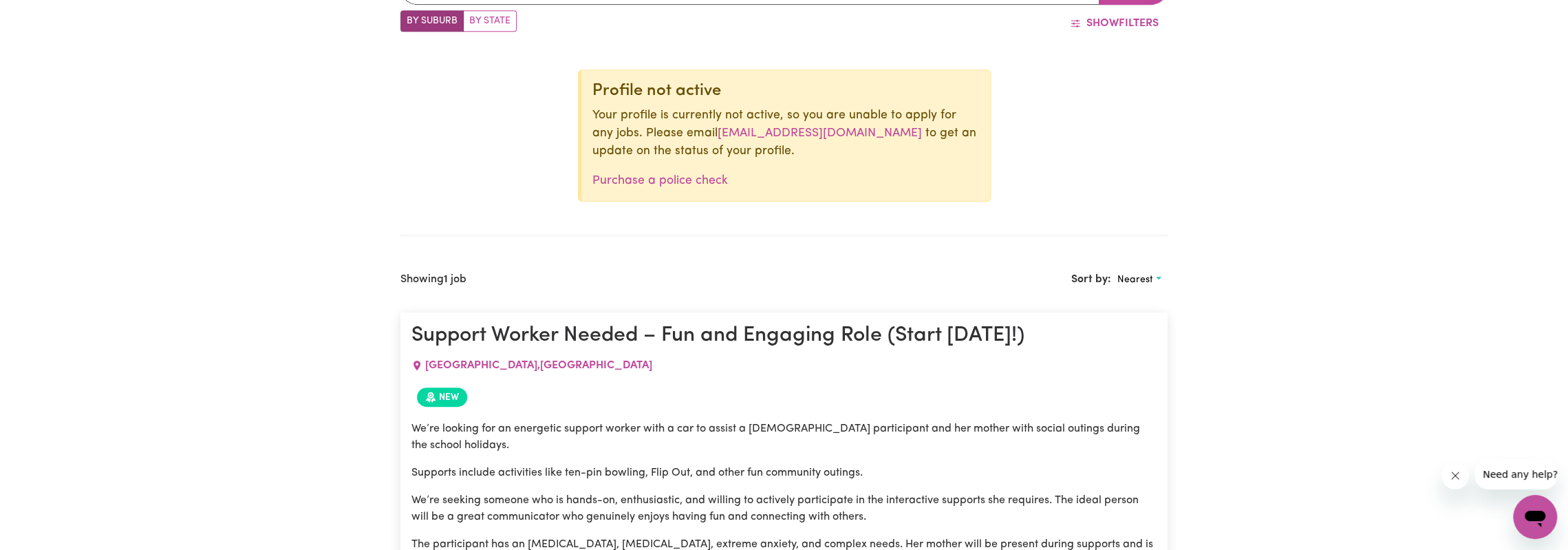
scroll to position [273, 0]
